Goal: Task Accomplishment & Management: Manage account settings

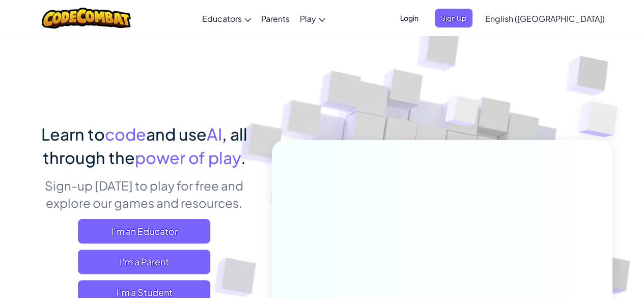
click at [478, 16] on ul "Login Sign Up" at bounding box center [433, 18] width 89 height 19
click at [473, 14] on span "Sign Up" at bounding box center [454, 18] width 38 height 19
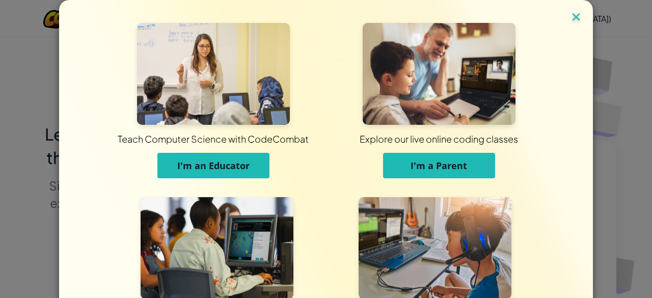
click at [569, 23] on img at bounding box center [575, 17] width 13 height 15
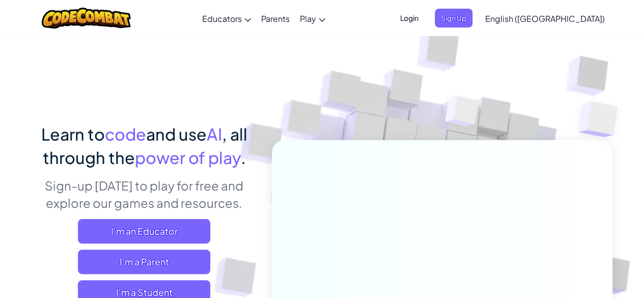
click at [425, 21] on span "Login" at bounding box center [409, 18] width 31 height 19
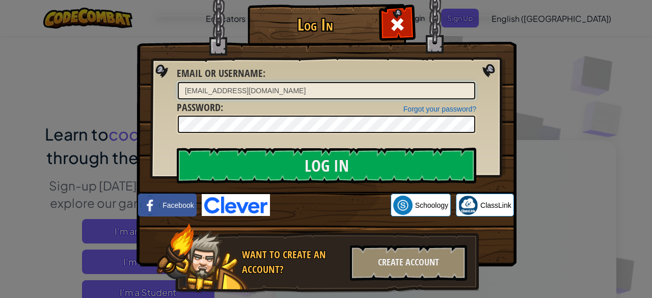
drag, startPoint x: 277, startPoint y: 85, endPoint x: 166, endPoint y: 119, distance: 116.3
click at [167, 119] on div "Log In Unknown Error Email or Username : [EMAIL_ADDRESS][DOMAIN_NAME] Forgot yo…" at bounding box center [325, 163] width 339 height 296
click at [163, 121] on img at bounding box center [326, 118] width 380 height 296
click at [278, 91] on input "[EMAIL_ADDRESS][DOMAIN_NAME]" at bounding box center [326, 90] width 297 height 17
type input "HeiHeiL"
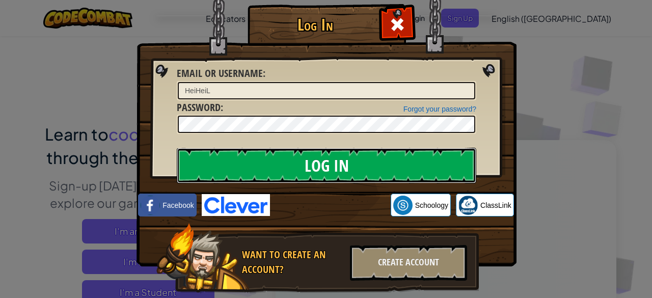
click at [288, 173] on input "Log In" at bounding box center [326, 166] width 299 height 36
